Goal: Information Seeking & Learning: Check status

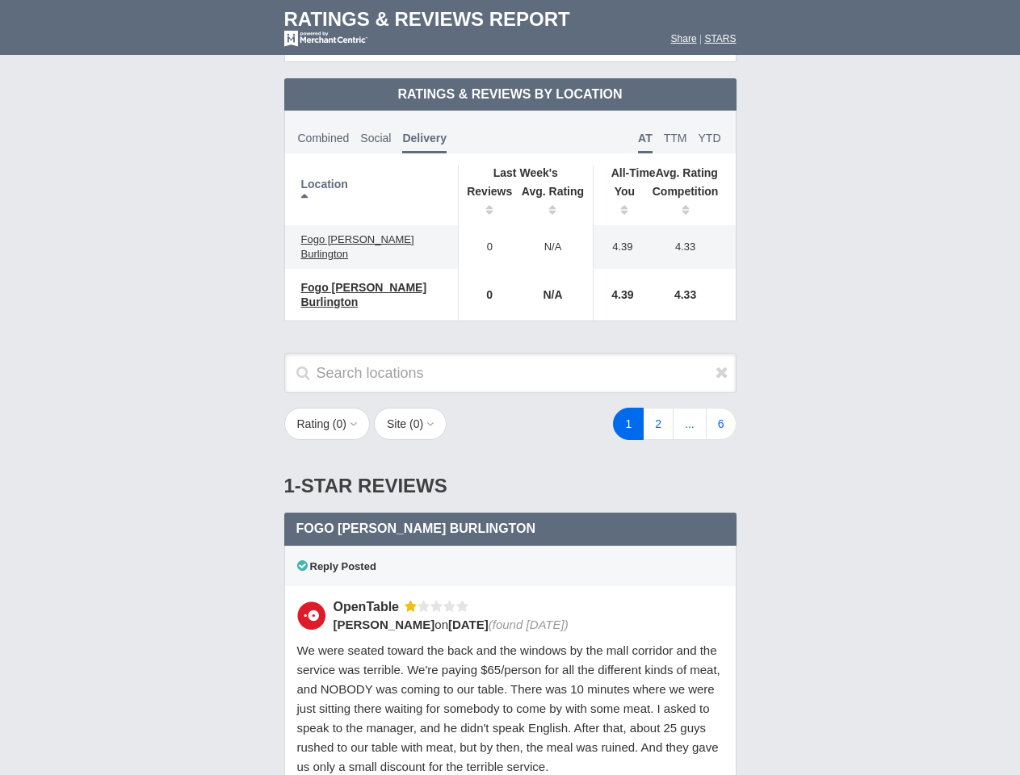
scroll to position [782, 0]
